Goal: Task Accomplishment & Management: Use online tool/utility

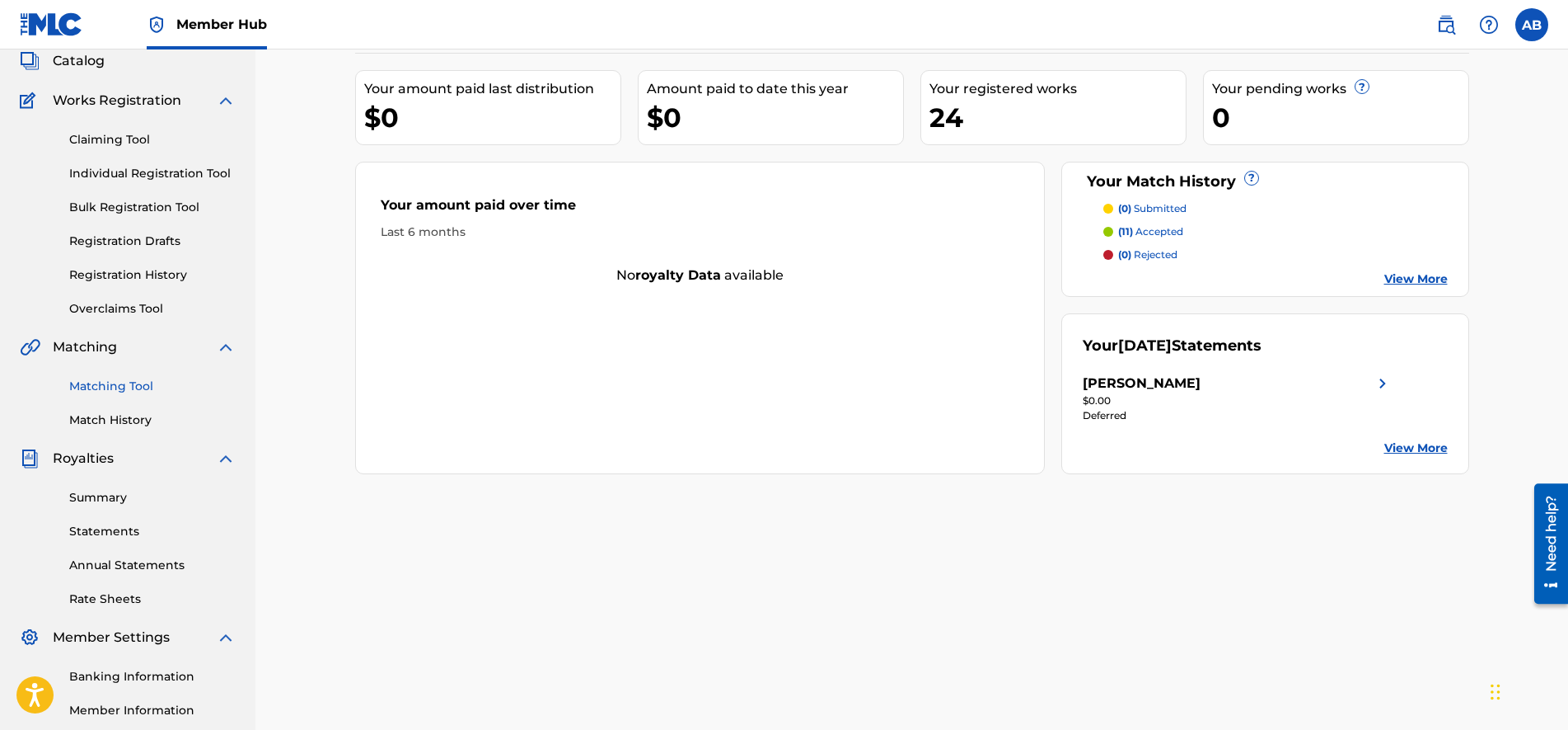
click at [130, 387] on link "Matching Tool" at bounding box center [153, 386] width 166 height 17
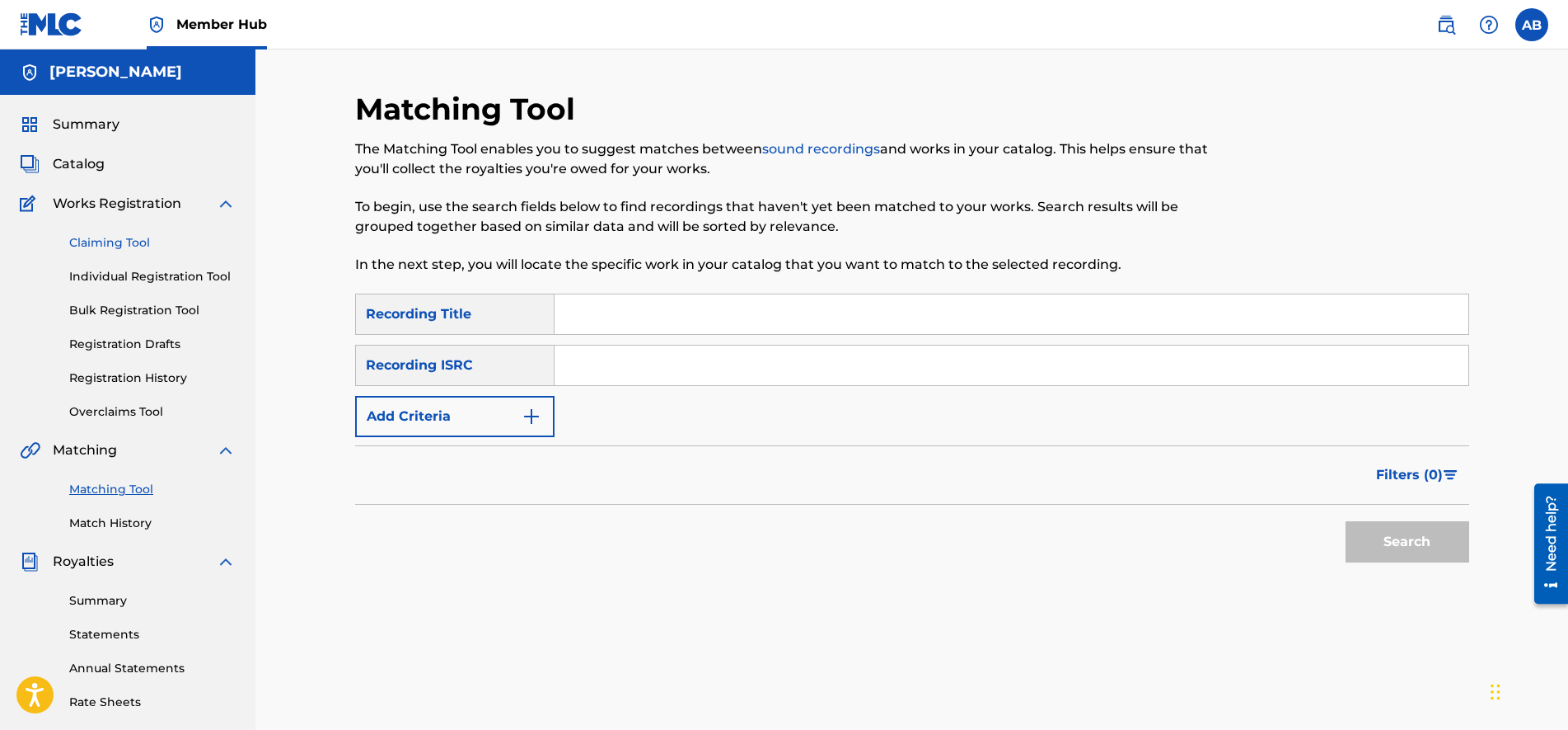
click at [135, 251] on link "Claiming Tool" at bounding box center [153, 242] width 166 height 17
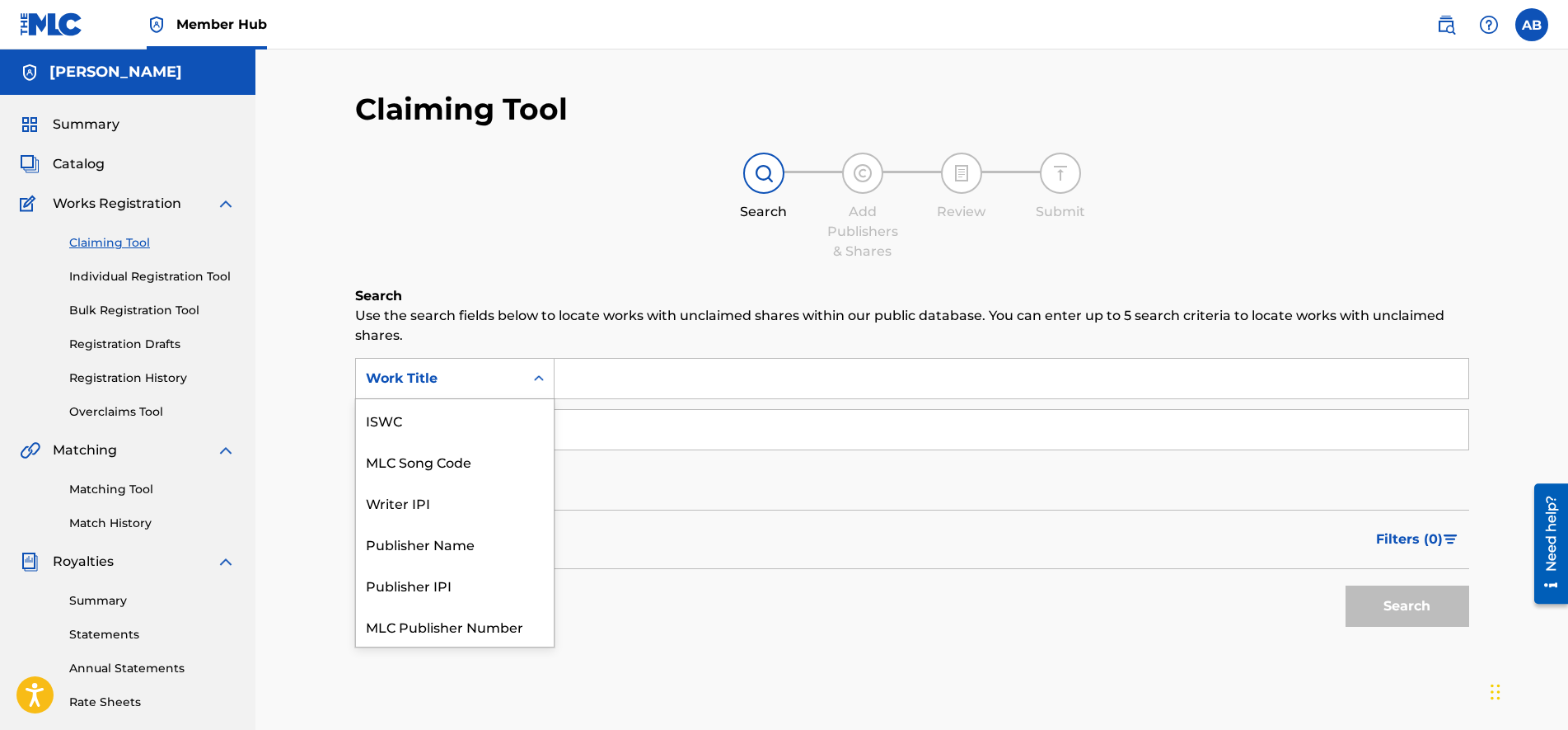
drag, startPoint x: 499, startPoint y: 389, endPoint x: 493, endPoint y: 380, distance: 10.8
click at [498, 388] on div "Work Title" at bounding box center [440, 379] width 168 height 31
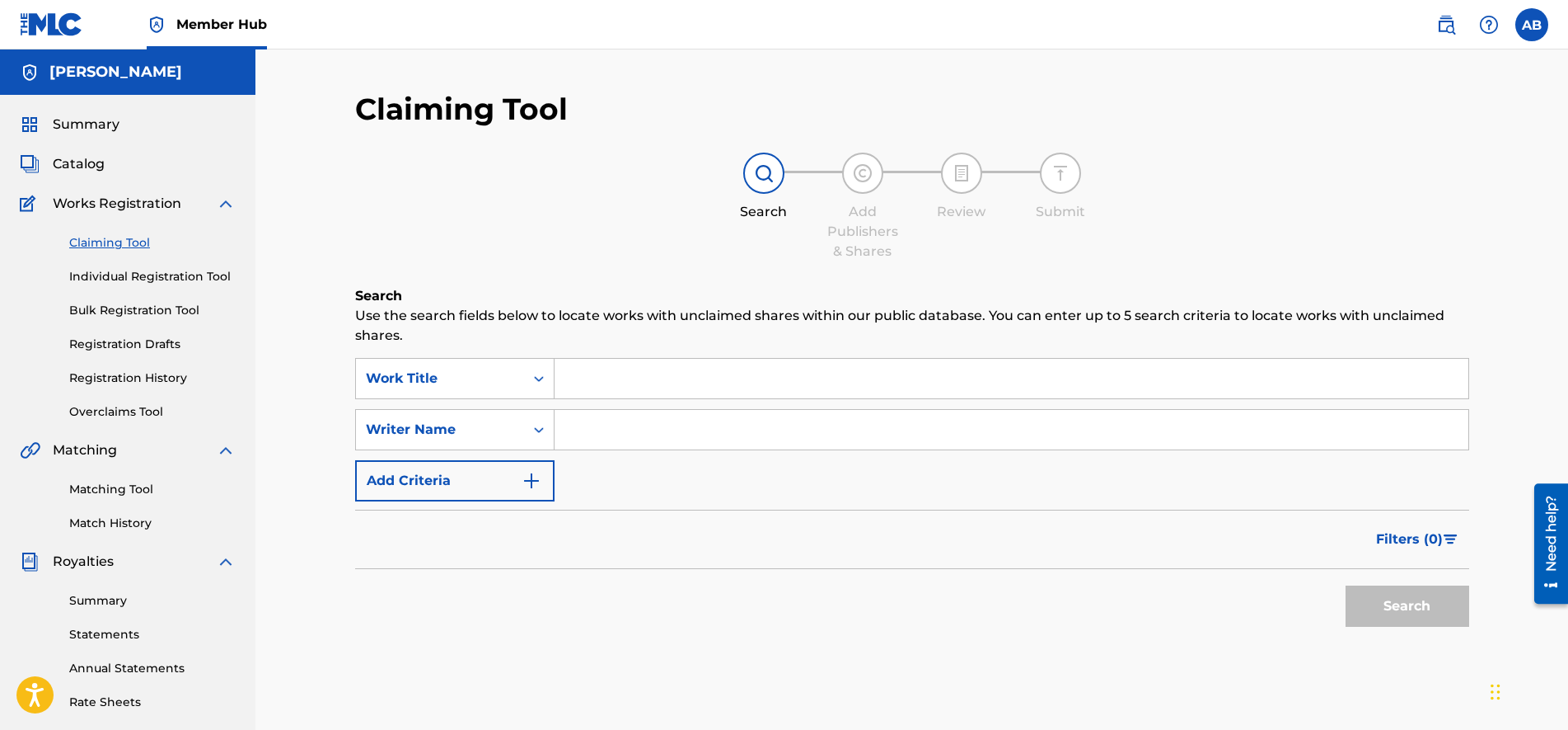
click at [487, 375] on div "Work Title" at bounding box center [440, 379] width 148 height 20
drag, startPoint x: 663, startPoint y: 371, endPoint x: 646, endPoint y: 376, distance: 17.7
click at [646, 376] on input "Search Form" at bounding box center [1011, 378] width 913 height 39
